Goal: Information Seeking & Learning: Find specific fact

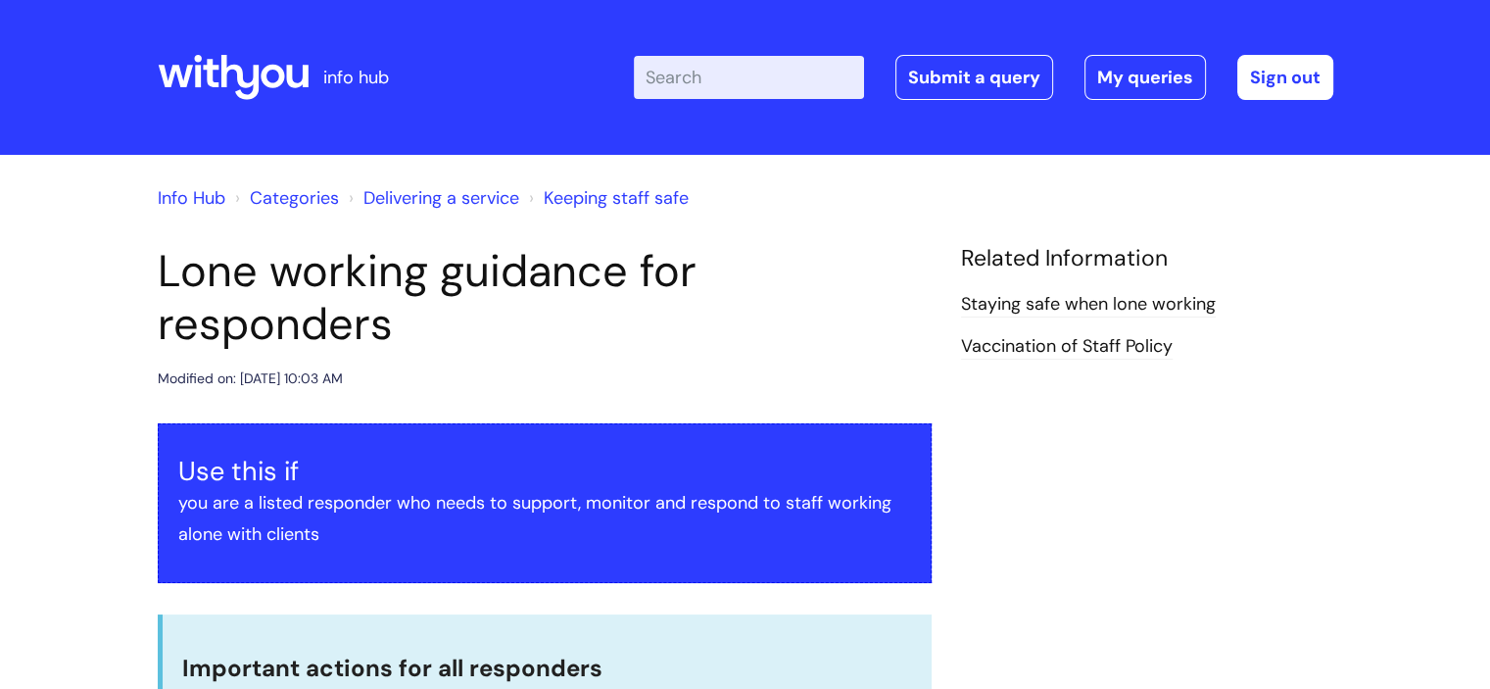
drag, startPoint x: 1501, startPoint y: 61, endPoint x: 1356, endPoint y: 45, distance: 145.9
click at [1356, 45] on html "info hub Enter your search term here... Search Submit a query My queries Welcom…" at bounding box center [745, 344] width 1490 height 689
click at [798, 93] on input "Enter your search term here..." at bounding box center [749, 77] width 230 height 43
type input "stan"
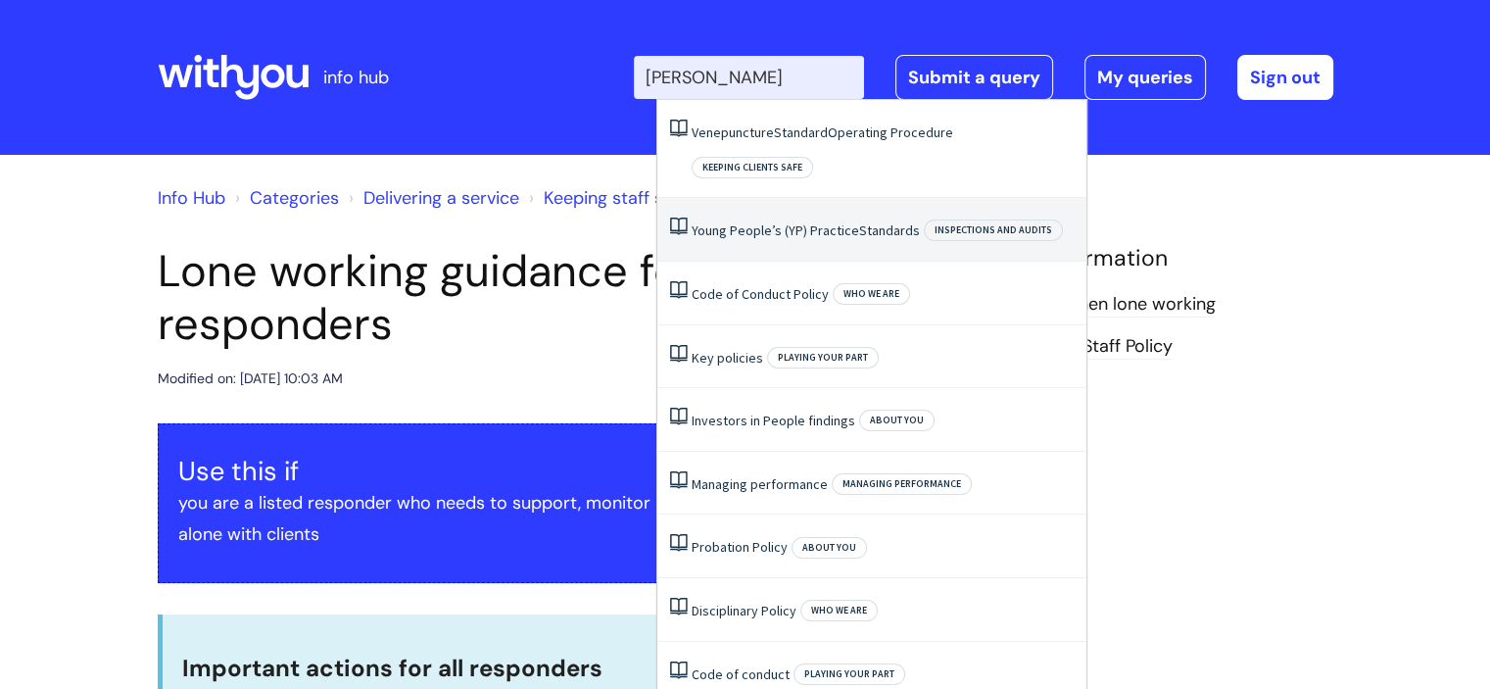
click at [760, 209] on li "Young People’s (YP) Practice Standards Inspections and audits" at bounding box center [871, 230] width 429 height 64
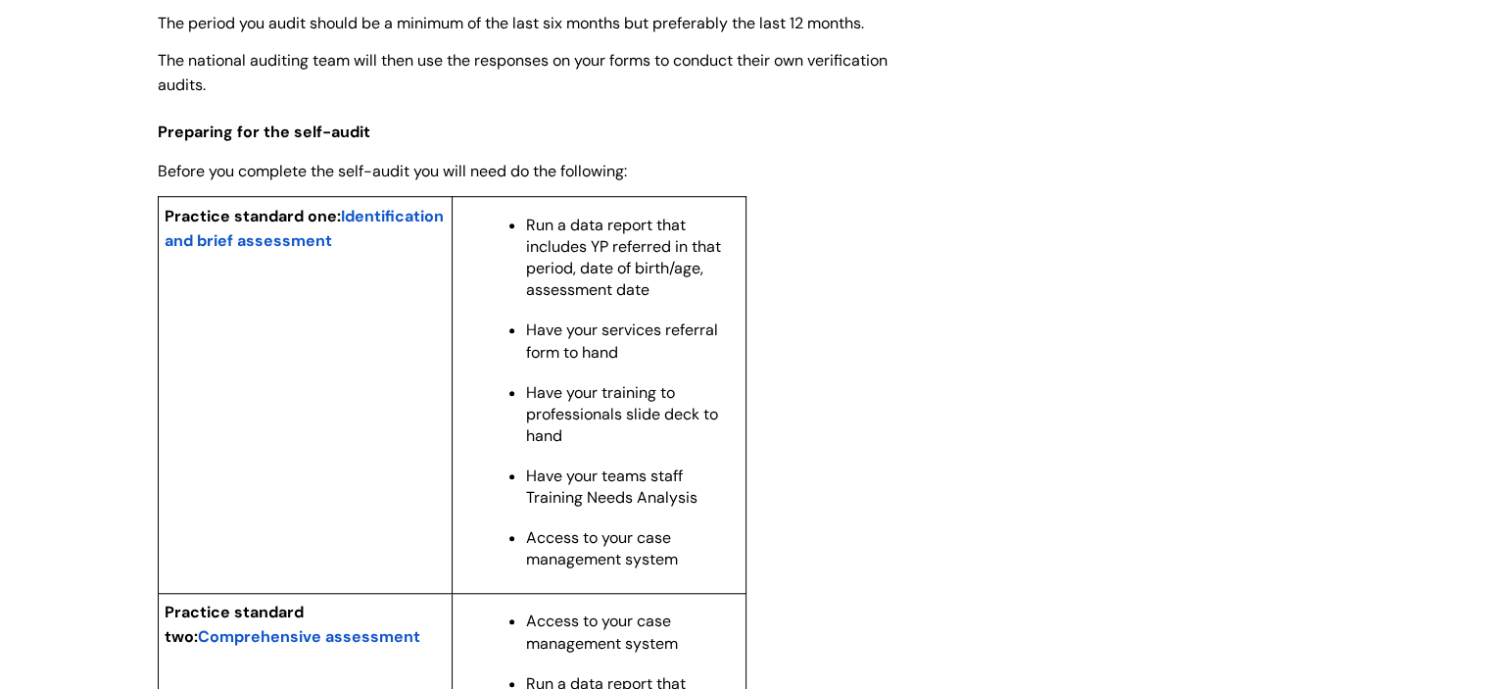
scroll to position [1522, 0]
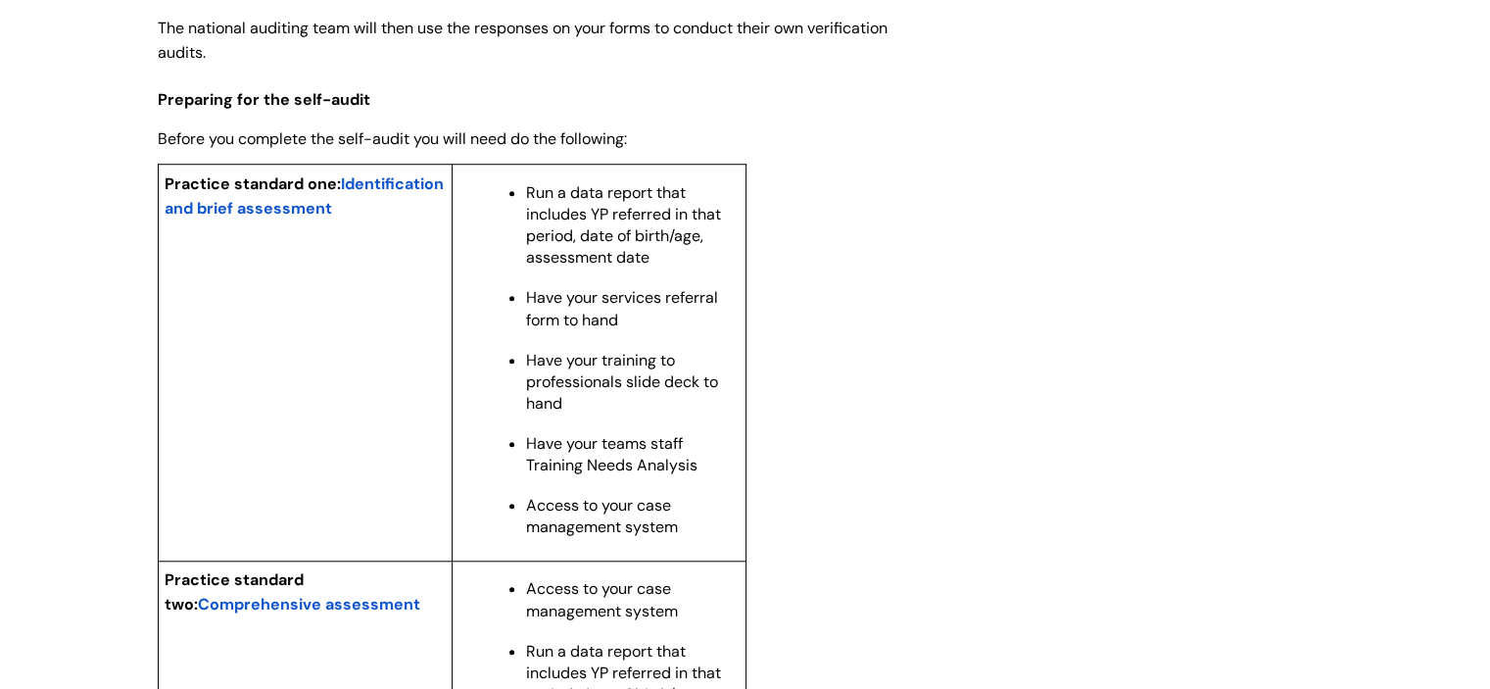
click at [263, 219] on span "Identification and brief assessment" at bounding box center [304, 195] width 279 height 45
